Goal: Task Accomplishment & Management: Use online tool/utility

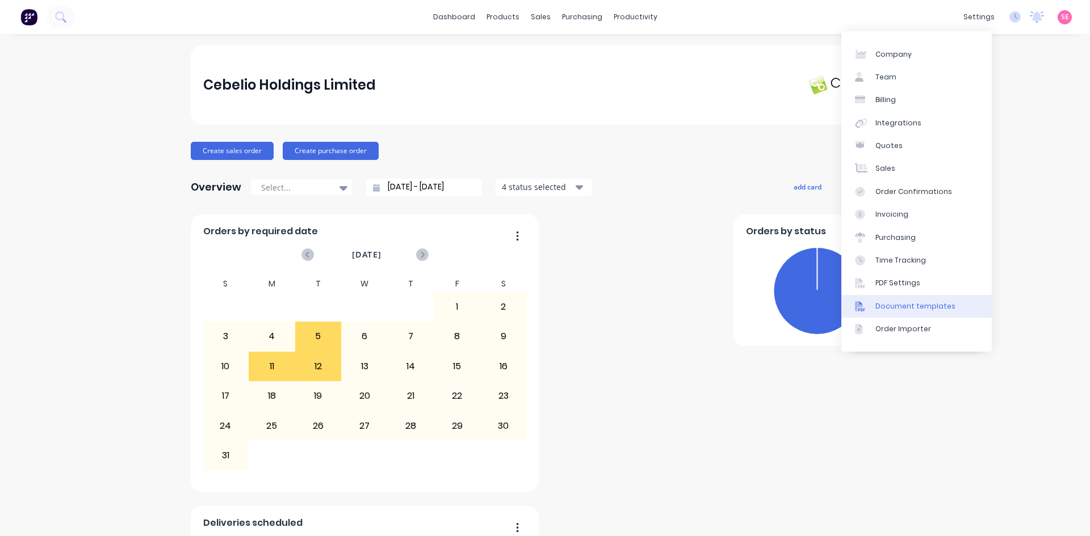
click at [943, 304] on div "Document templates" at bounding box center [915, 306] width 80 height 10
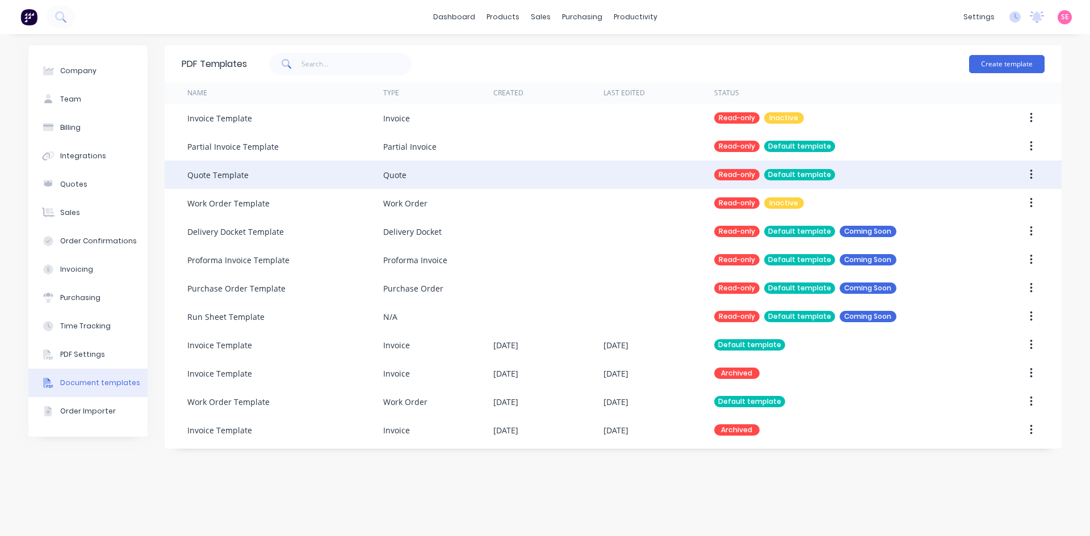
click at [821, 171] on div "Default template" at bounding box center [799, 174] width 71 height 11
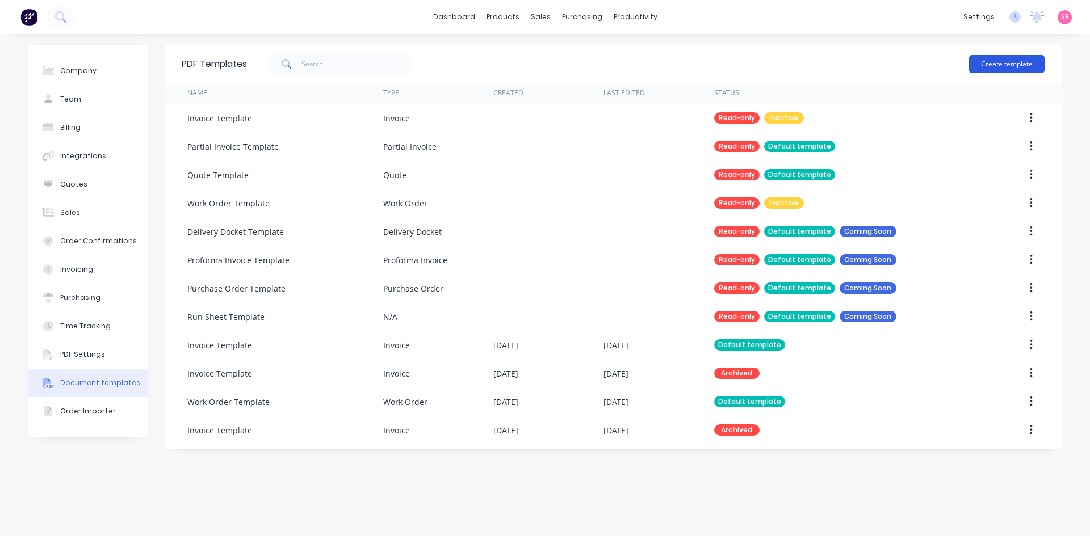
click at [1012, 68] on button "Create template" at bounding box center [1006, 64] width 75 height 18
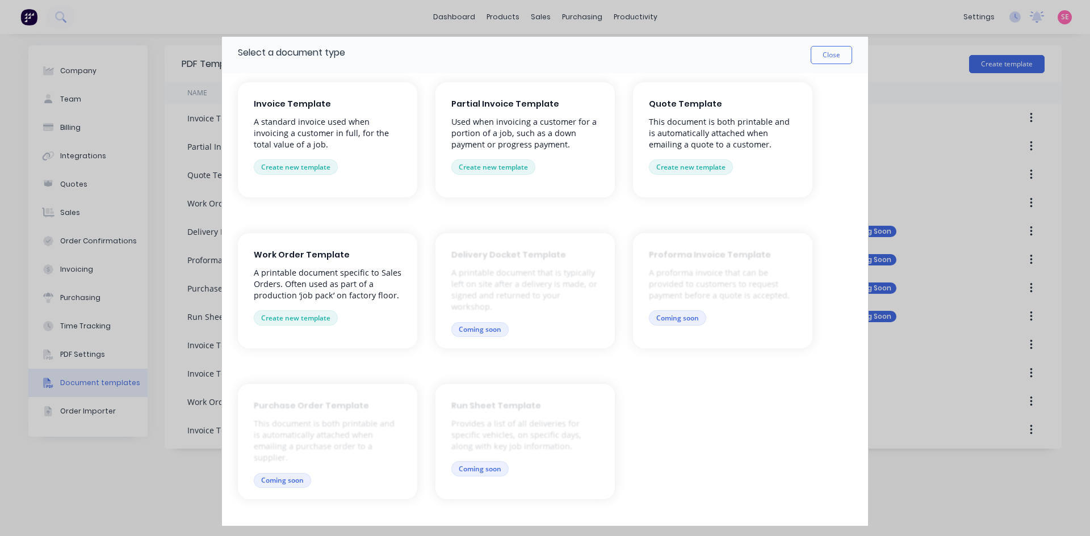
click at [677, 147] on p "This document is both printable and is automatically attached when emailing a q…" at bounding box center [723, 133] width 148 height 34
click at [696, 168] on button "Create new template" at bounding box center [691, 166] width 84 height 15
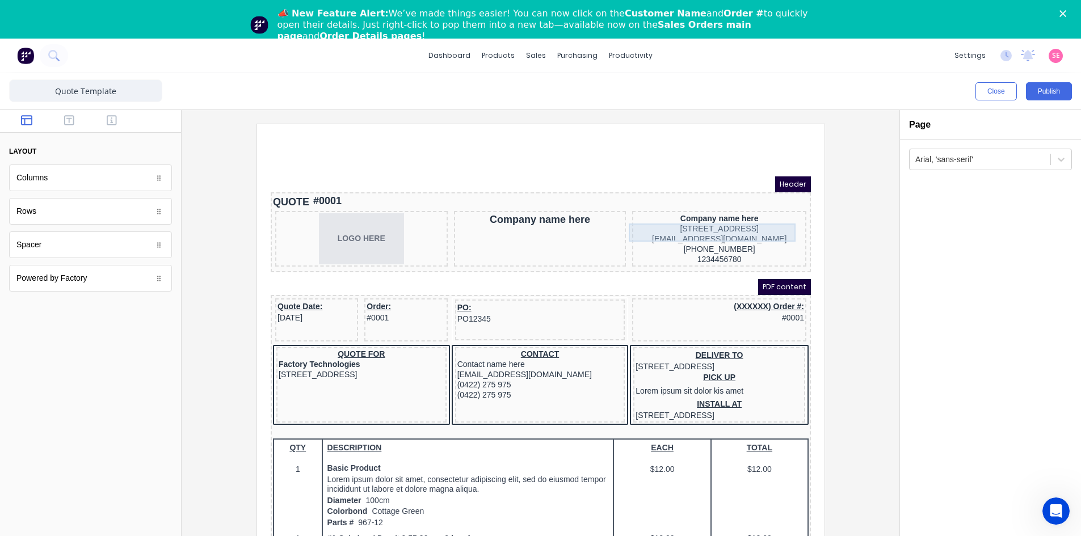
click at [692, 213] on div "234 Beach Road Gold Coast, Queensland, Australia, 4217" at bounding box center [705, 215] width 170 height 10
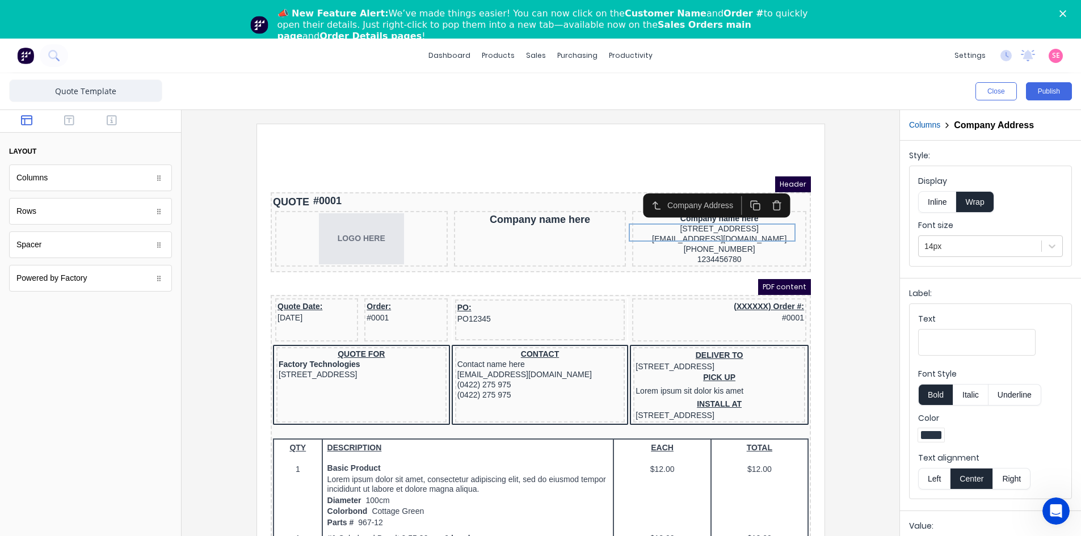
click at [690, 191] on div "Company Address" at bounding box center [688, 192] width 71 height 12
click at [838, 250] on div at bounding box center [541, 345] width 700 height 442
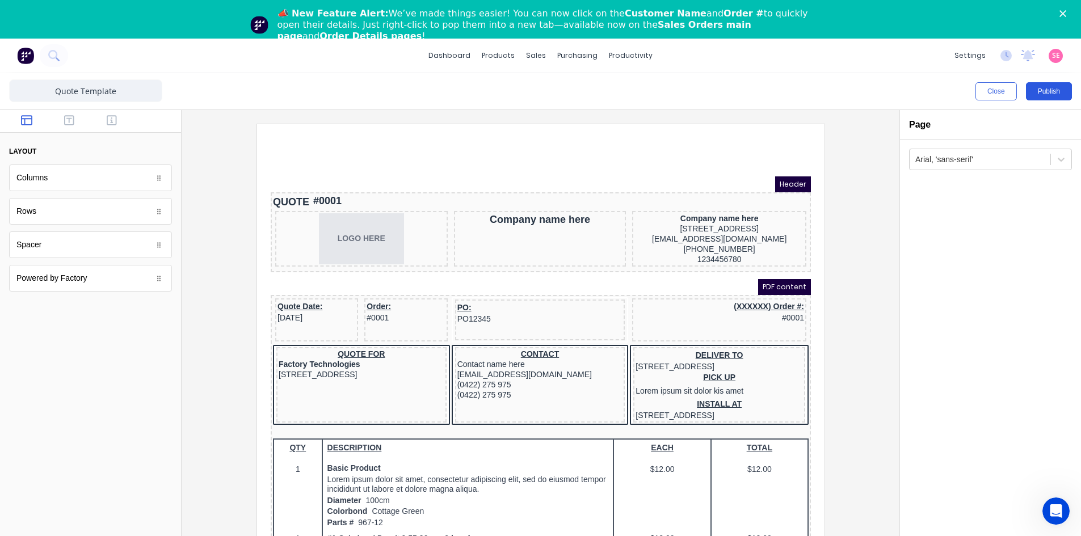
click at [1041, 92] on button "Publish" at bounding box center [1049, 91] width 46 height 18
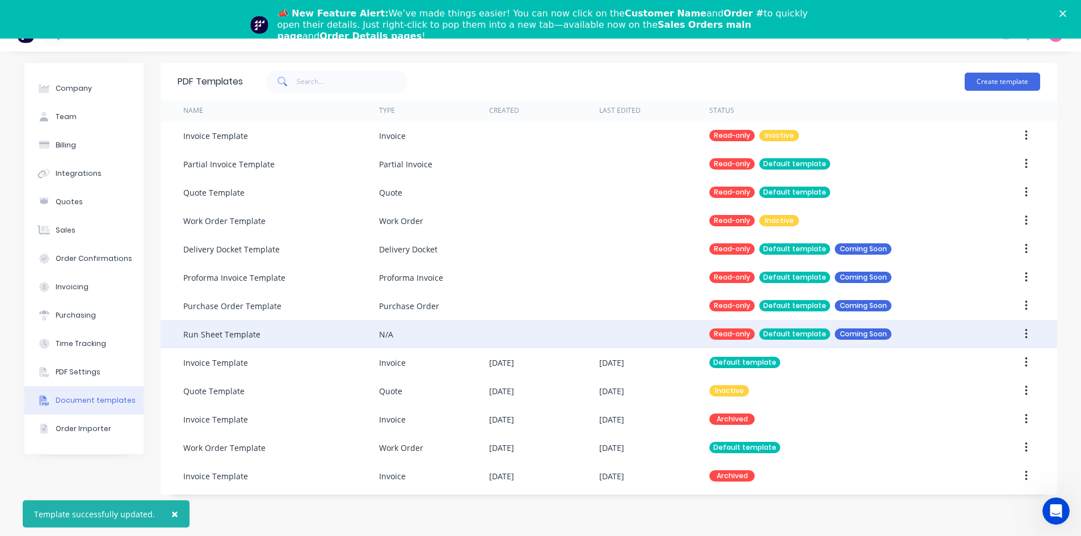
scroll to position [39, 0]
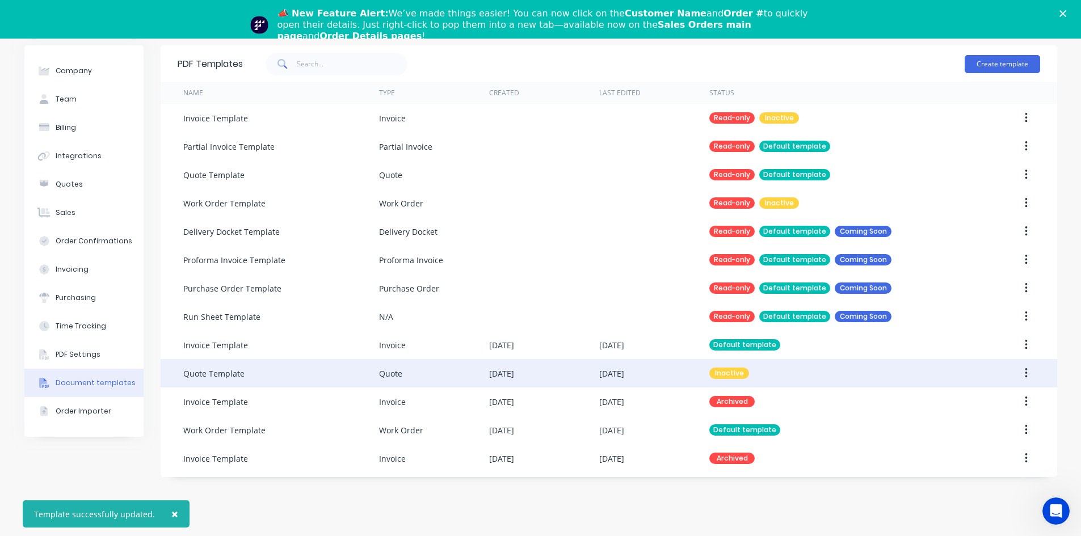
click at [1030, 374] on button "button" at bounding box center [1026, 373] width 27 height 20
click at [1025, 374] on button "button" at bounding box center [1026, 373] width 27 height 20
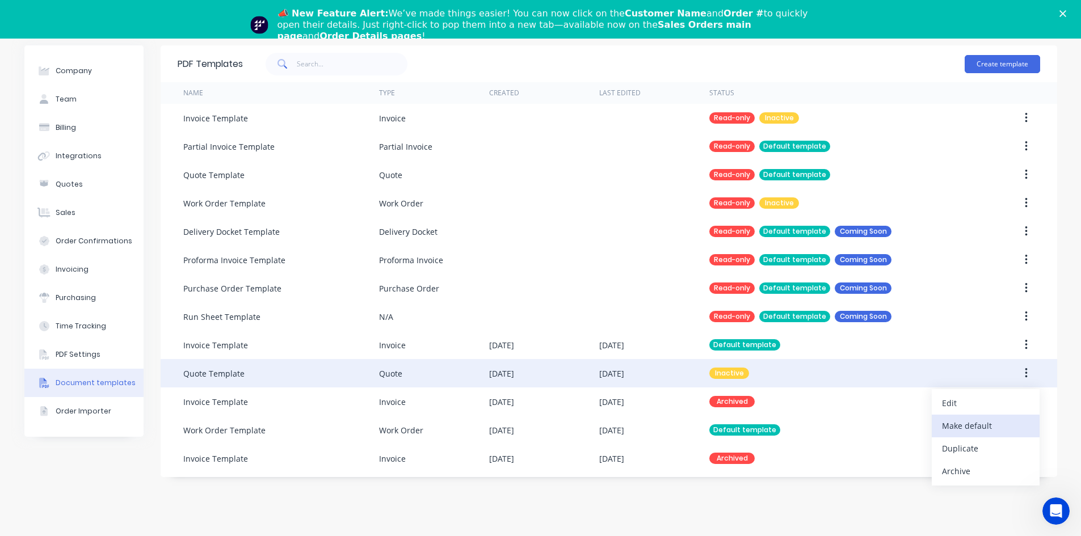
click at [1011, 420] on div "Make default" at bounding box center [985, 426] width 87 height 16
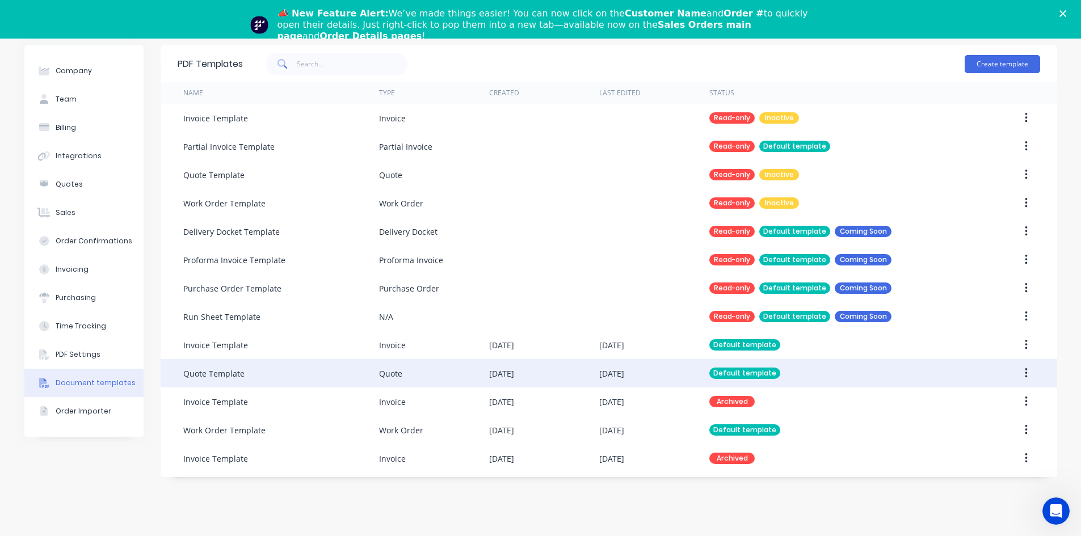
click at [829, 502] on div "PDF Templates Create template Name Type Created Last Edited Status Invoice Temp…" at bounding box center [609, 285] width 897 height 480
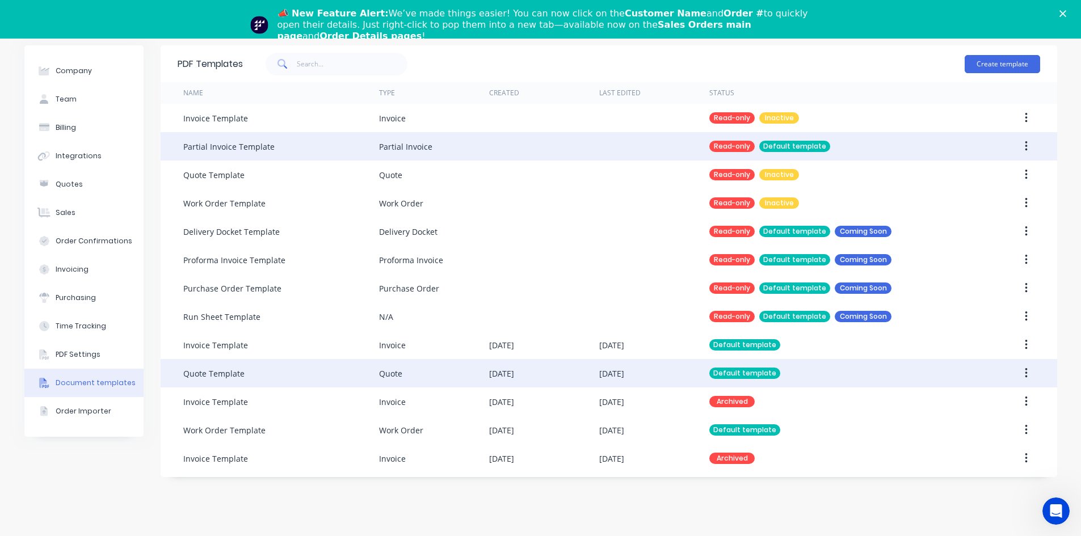
click at [1031, 145] on button "button" at bounding box center [1026, 146] width 27 height 20
click at [1034, 148] on button "button" at bounding box center [1026, 146] width 27 height 20
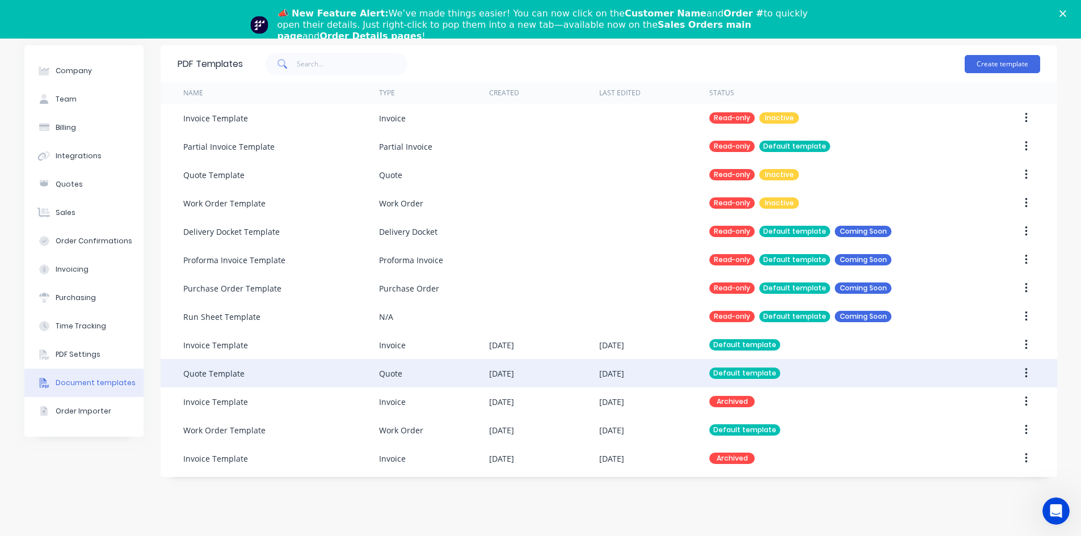
scroll to position [0, 0]
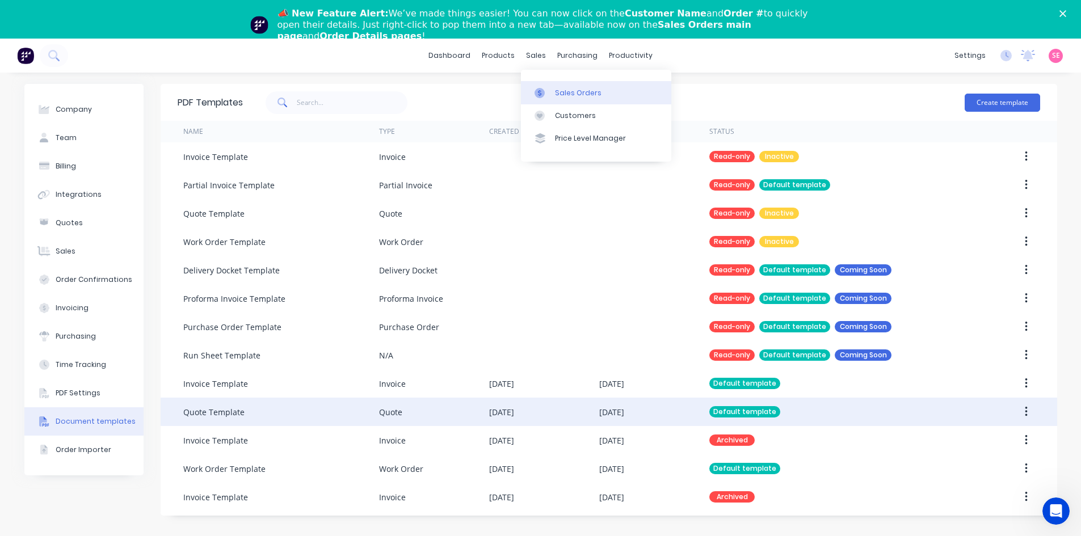
click at [555, 89] on div "Sales Orders" at bounding box center [578, 93] width 47 height 10
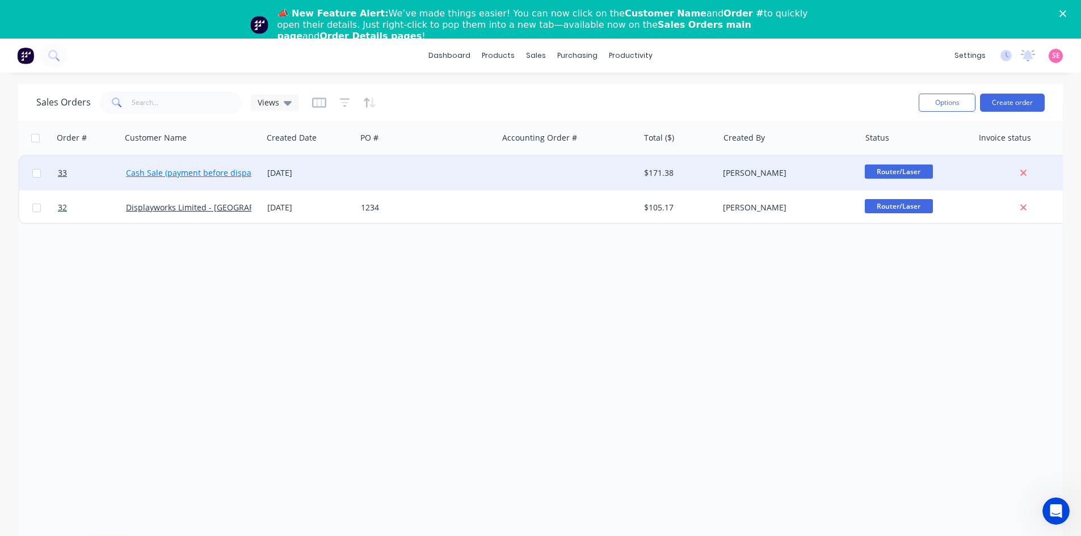
click at [228, 171] on link "Cash Sale (payment before dispatch)" at bounding box center [196, 172] width 140 height 11
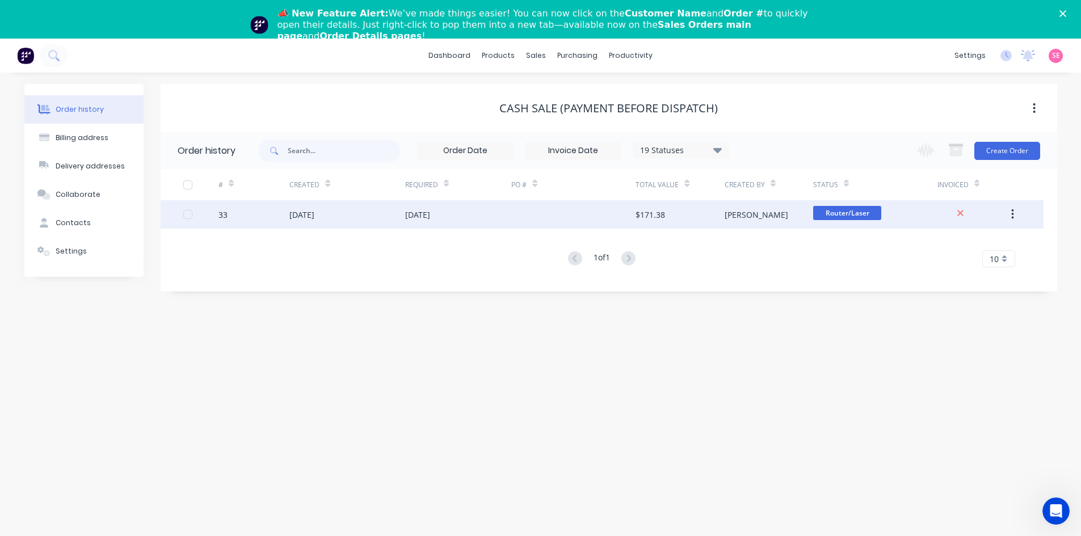
click at [679, 212] on div "$171.38" at bounding box center [680, 214] width 89 height 28
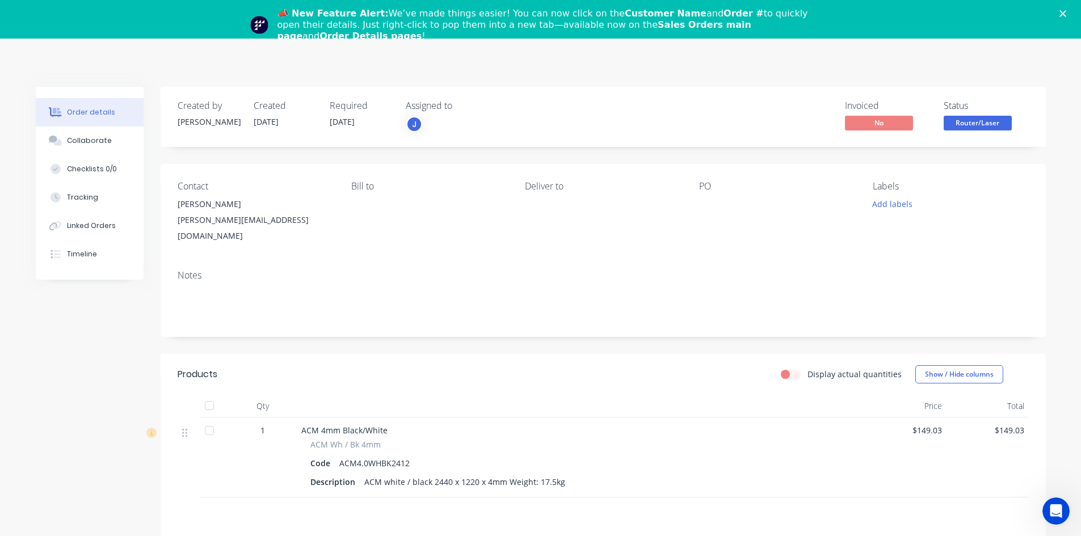
click at [1067, 12] on polygon "Close" at bounding box center [1063, 13] width 7 height 7
